Goal: Transaction & Acquisition: Subscribe to service/newsletter

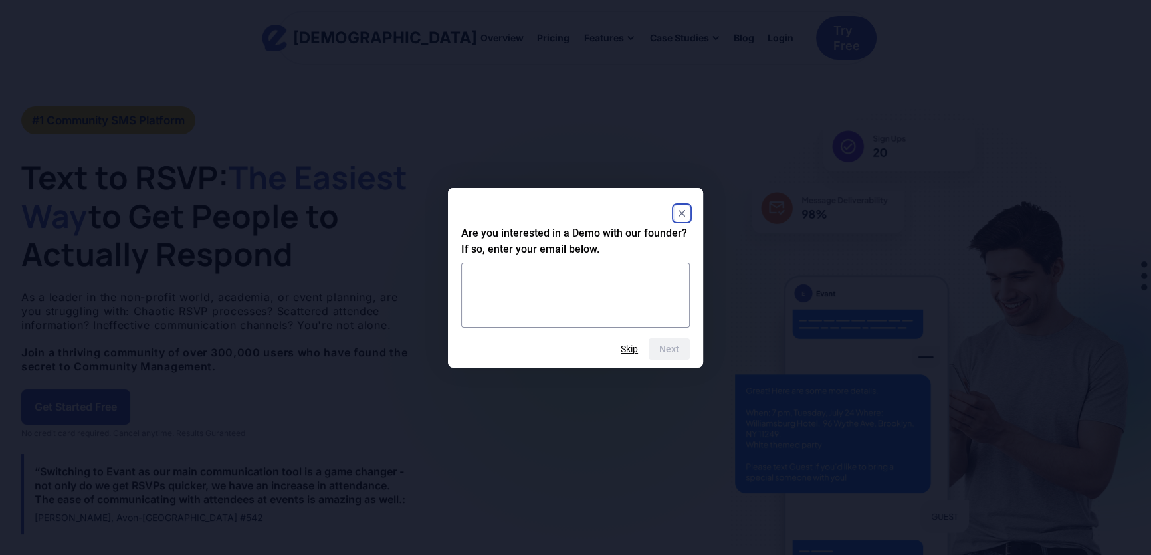
click at [680, 210] on rect "Close" at bounding box center [682, 213] width 16 height 16
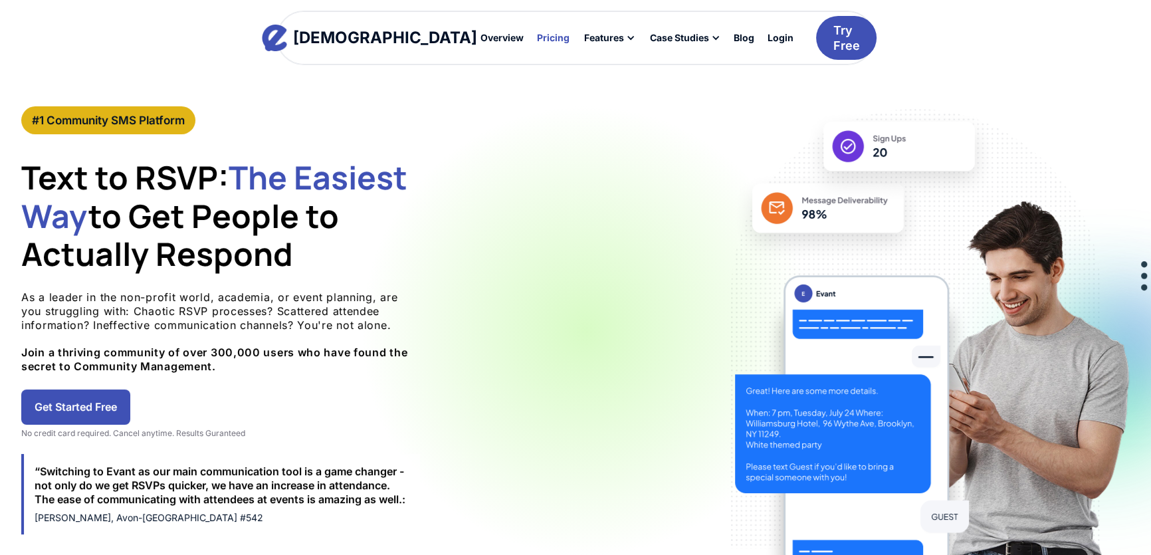
click at [537, 37] on div "Pricing" at bounding box center [553, 37] width 33 height 9
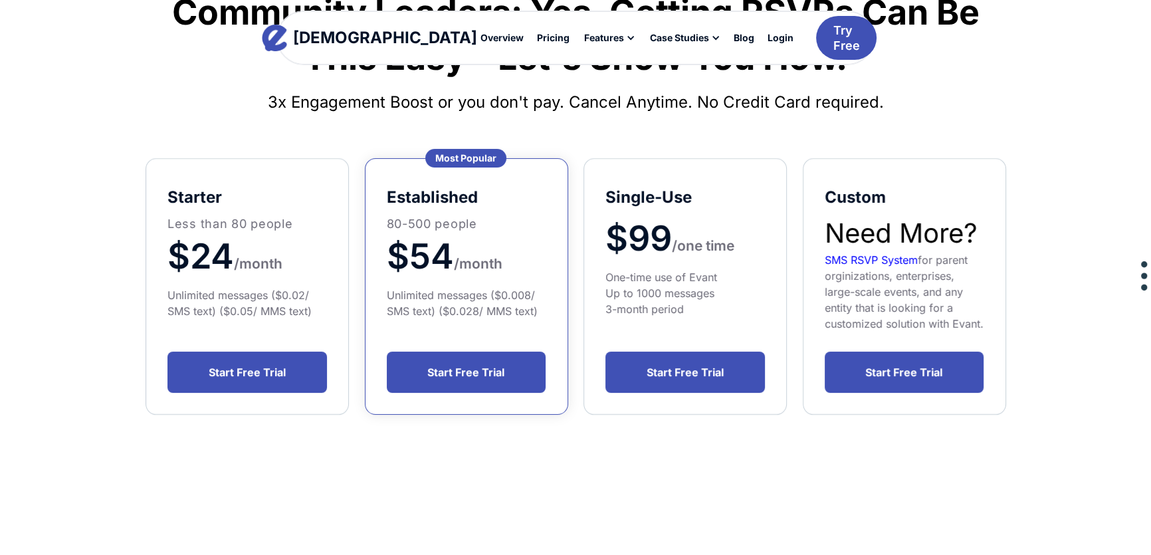
scroll to position [181, 0]
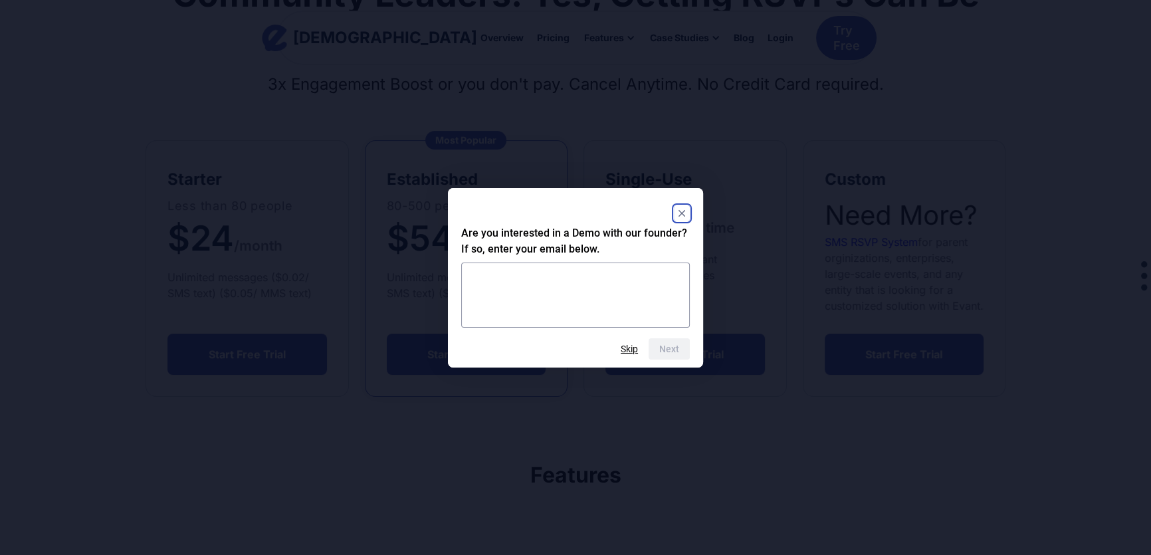
click at [681, 211] on rect "Close" at bounding box center [682, 213] width 16 height 16
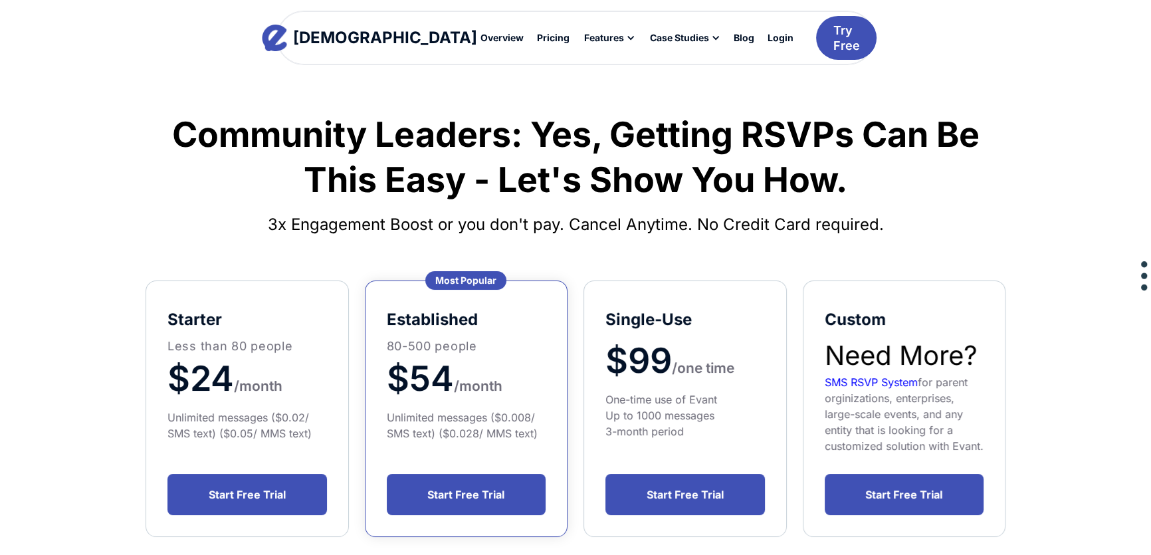
scroll to position [0, 0]
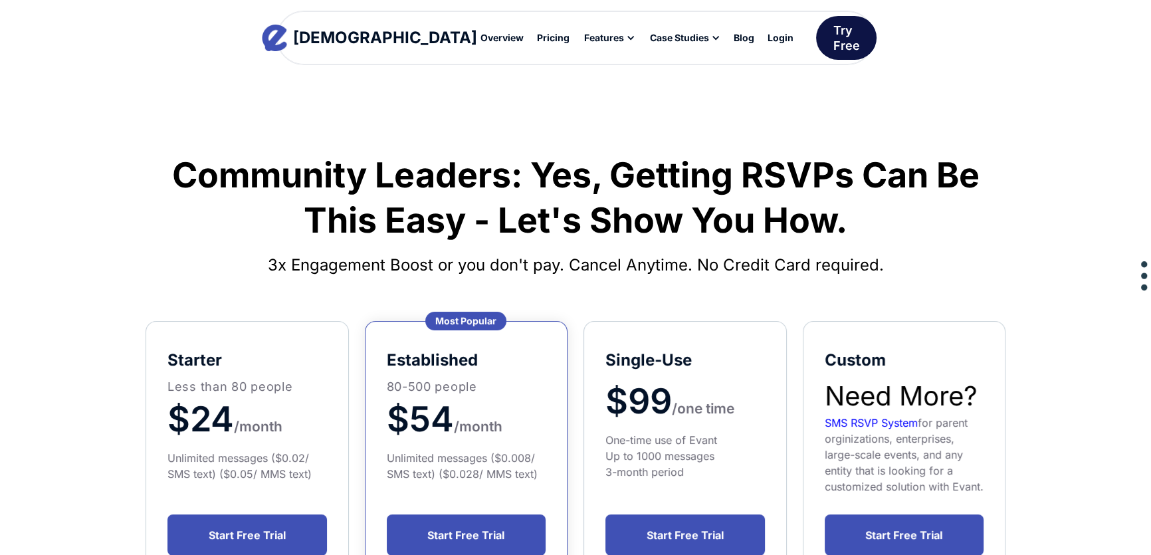
click at [833, 43] on div "Try Free" at bounding box center [846, 38] width 27 height 31
